Goal: Transaction & Acquisition: Purchase product/service

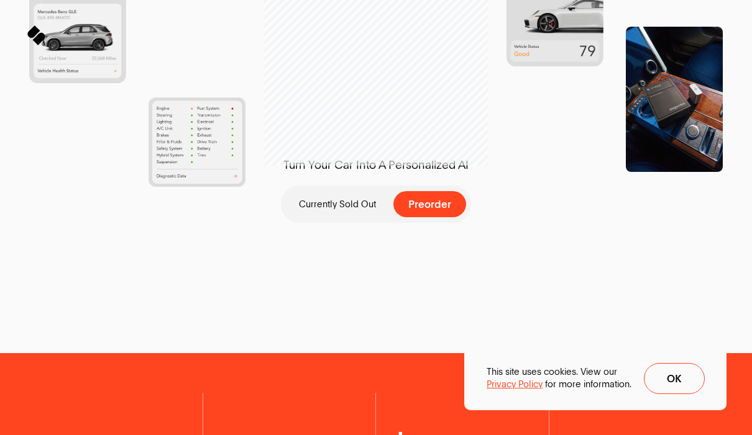
scroll to position [526, 0]
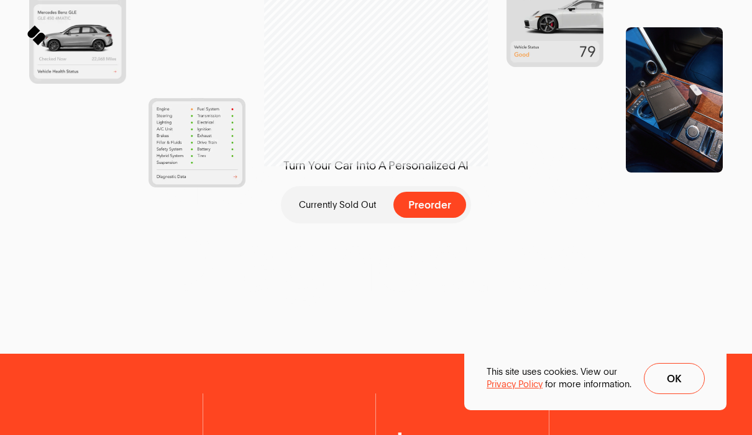
click at [443, 204] on span "Preorder" at bounding box center [429, 205] width 43 height 11
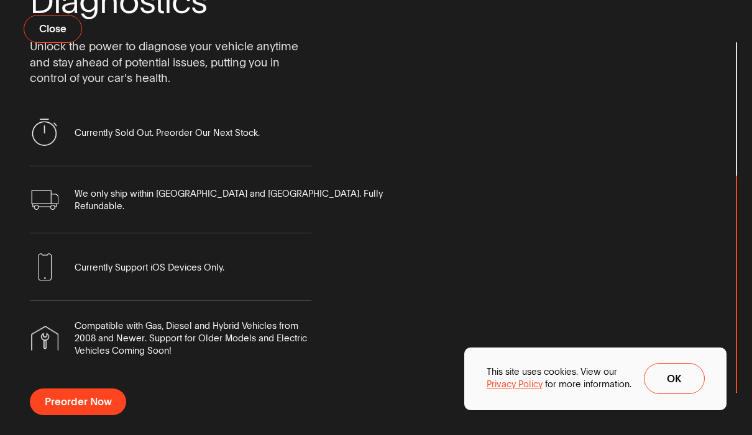
scroll to position [121, 0]
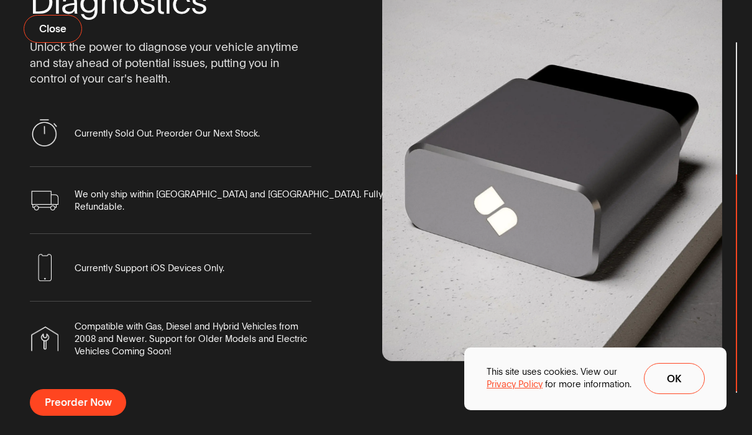
click at [30, 184] on li "We only ship within [GEOGRAPHIC_DATA] and [GEOGRAPHIC_DATA]. Fully Refundable." at bounding box center [170, 200] width 281 height 67
click at [678, 381] on span "Ok" at bounding box center [674, 379] width 14 height 11
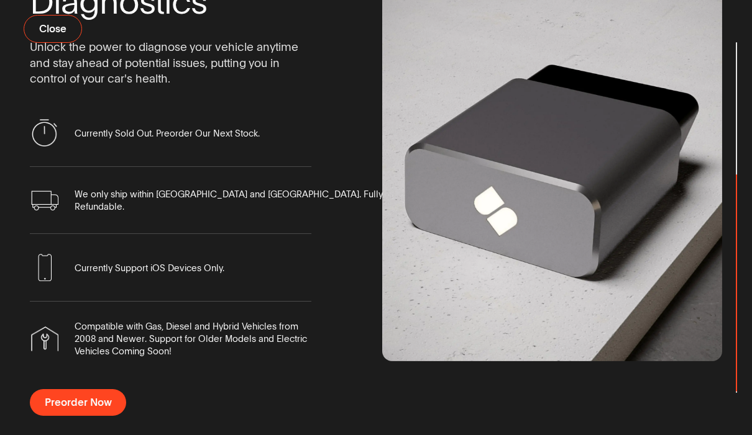
click at [66, 398] on span "Preorder Now" at bounding box center [78, 403] width 67 height 11
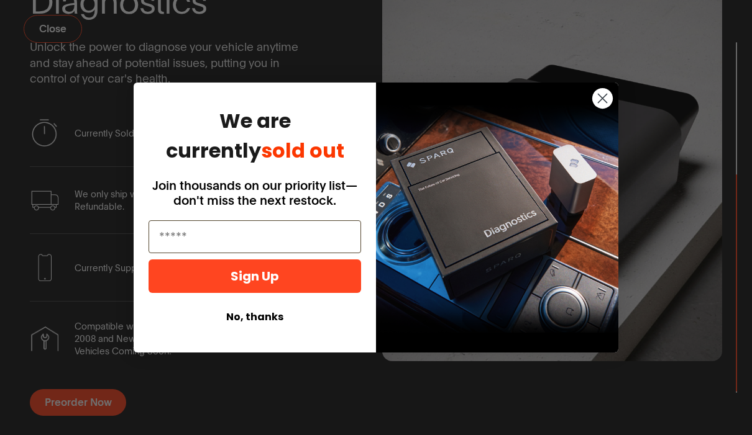
click at [599, 100] on circle "Close dialog" at bounding box center [602, 98] width 20 height 20
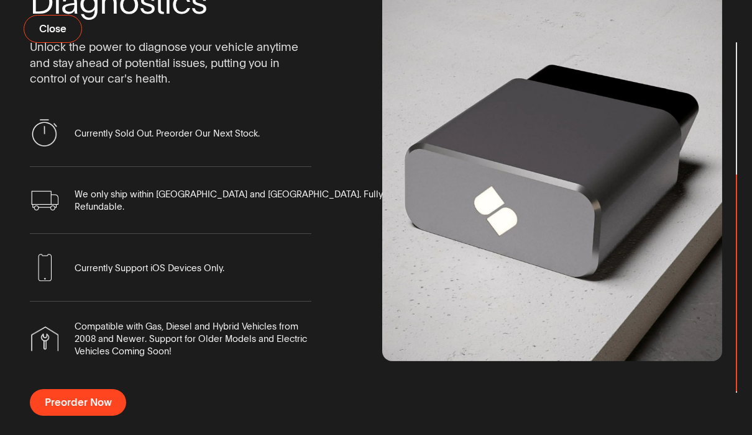
click at [704, 257] on img "scrollable content" at bounding box center [552, 172] width 340 height 378
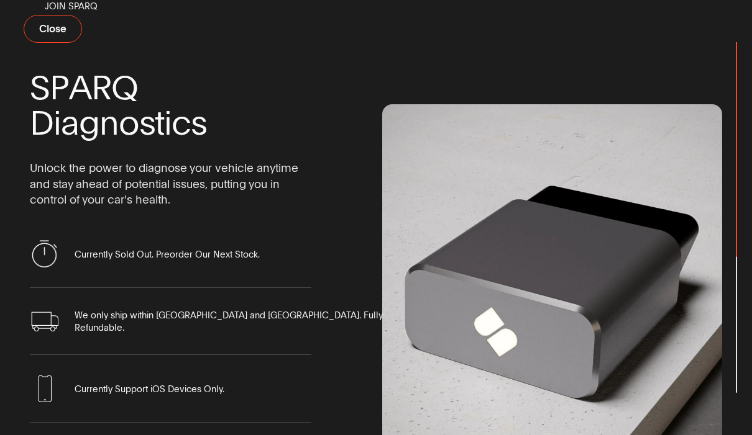
scroll to position [-1, 0]
click at [47, 32] on span "Close" at bounding box center [52, 29] width 27 height 11
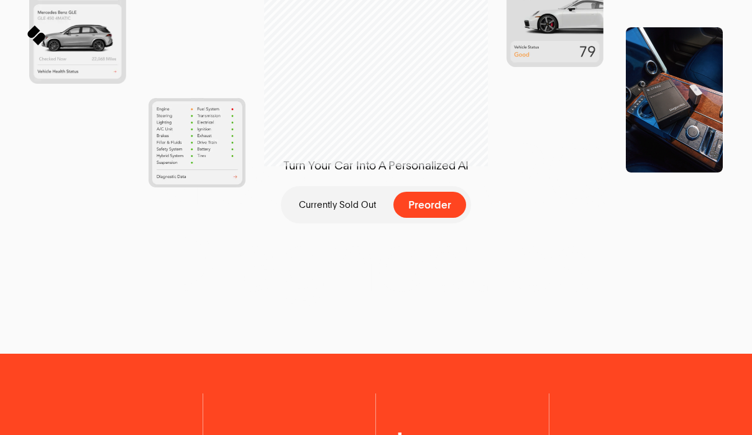
click at [724, 271] on p "Meet SPARQ Diagnostics" at bounding box center [376, 217] width 752 height 175
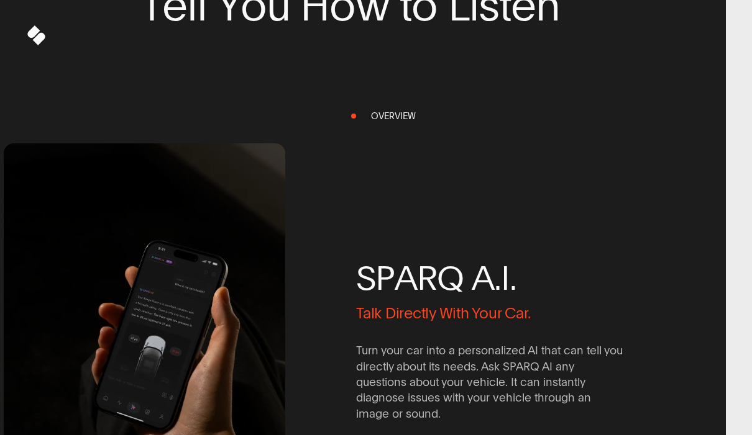
scroll to position [1247, 26]
click at [404, 119] on div "S P A R Q A . I . Talk Directly With Your Car. Turn your car into a personalize…" at bounding box center [496, 332] width 281 height 443
click at [406, 115] on div "S P A R Q A . I . Talk Directly With Your Car. Turn your car into a personalize…" at bounding box center [496, 332] width 281 height 443
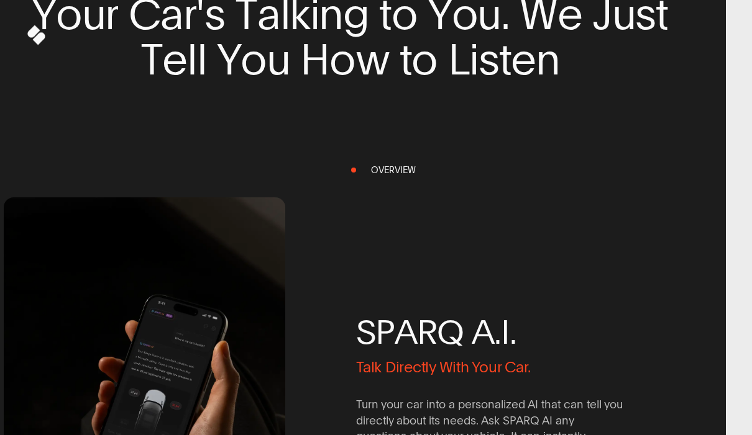
scroll to position [1190, 26]
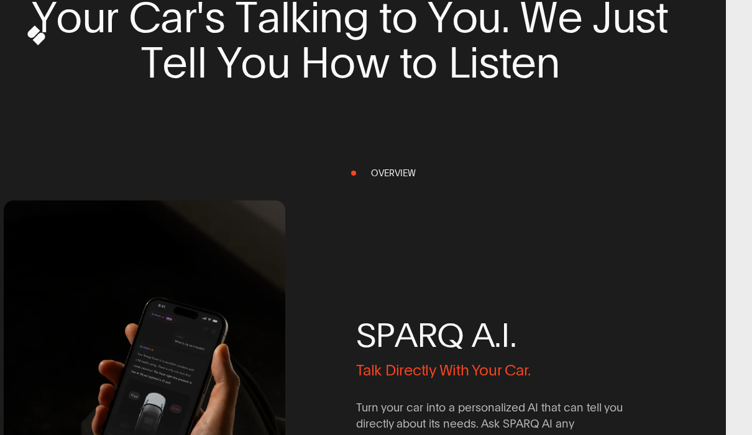
click at [403, 176] on div "S P A R Q A . I . Talk Directly With Your Car. Turn your car into a personalize…" at bounding box center [496, 388] width 281 height 443
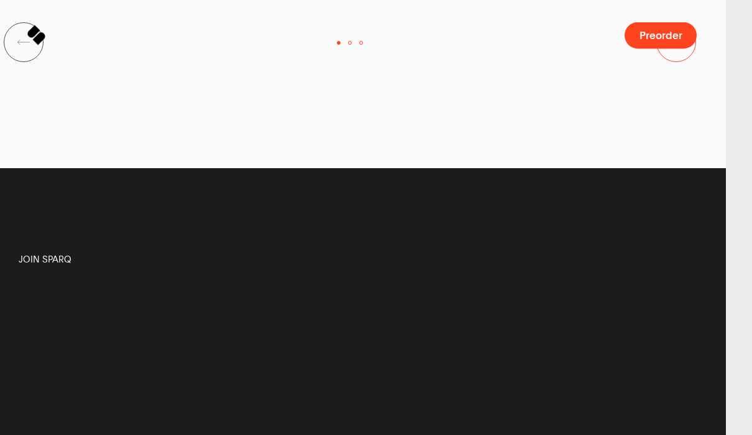
scroll to position [3866, 26]
click at [680, 62] on button "Next Slide" at bounding box center [676, 42] width 40 height 40
click at [679, 62] on button "Next Slide" at bounding box center [676, 42] width 40 height 40
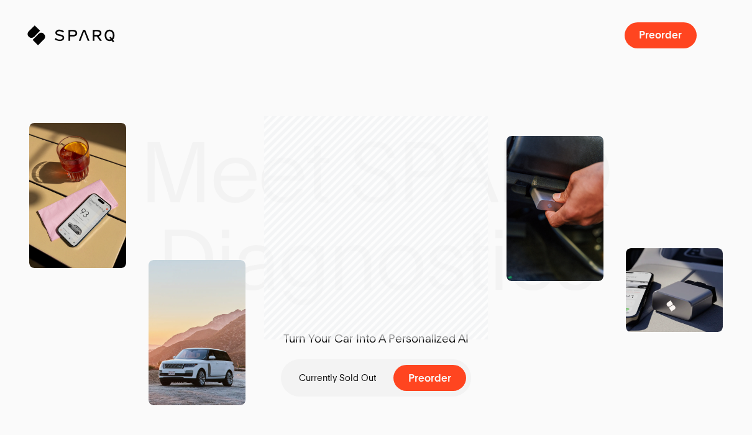
scroll to position [0, 0]
